Goal: Find specific page/section: Find specific page/section

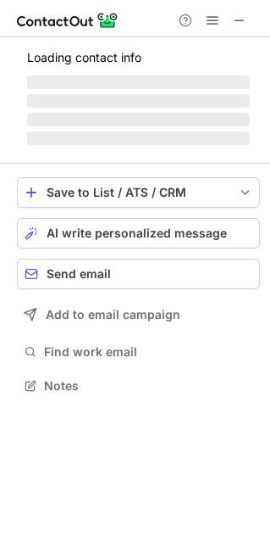
scroll to position [8, 8]
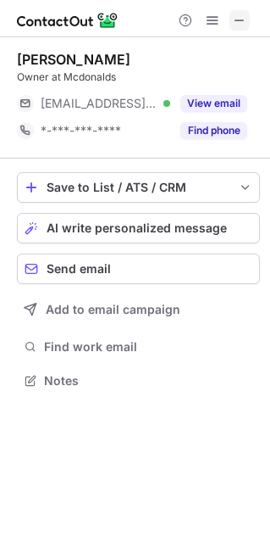
click at [243, 19] on span at bounding box center [240, 21] width 14 height 14
